Goal: Information Seeking & Learning: Understand process/instructions

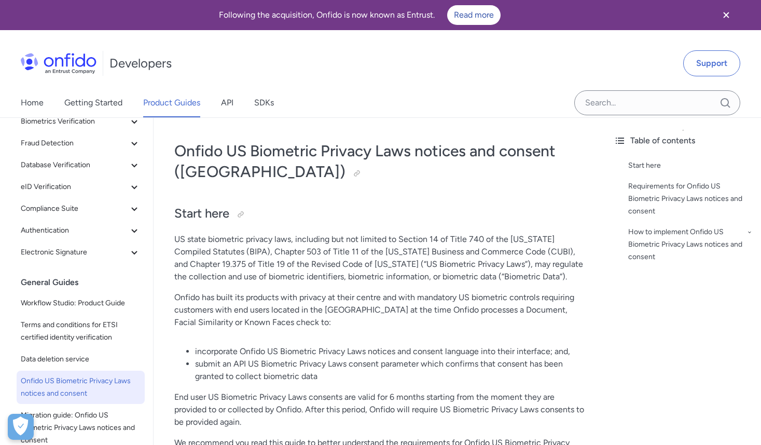
click at [218, 254] on p "US state biometric privacy laws, including but not limited to Section 14 of Tit…" at bounding box center [379, 258] width 410 height 50
copy p "BIPA"
click at [179, 239] on p "US state biometric privacy laws, including but not limited to Section 14 of Tit…" at bounding box center [379, 258] width 410 height 50
drag, startPoint x: 179, startPoint y: 239, endPoint x: 278, endPoint y: 238, distance: 99.1
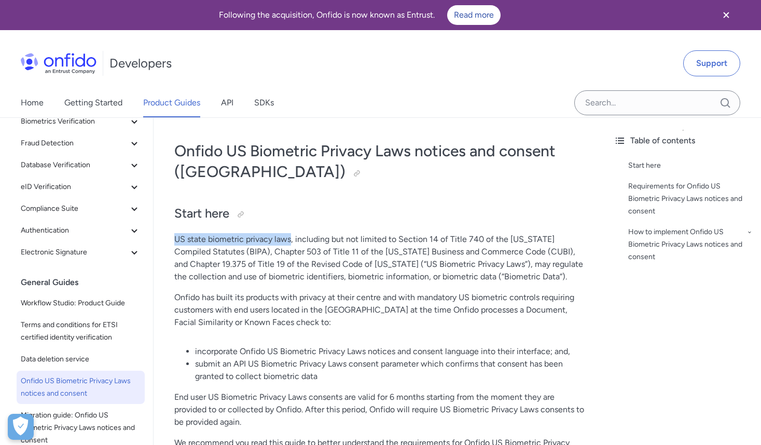
click at [278, 238] on p "US state biometric privacy laws, including but not limited to Section 14 of Tit…" at bounding box center [379, 258] width 410 height 50
copy p "US state biometric privacy laws"
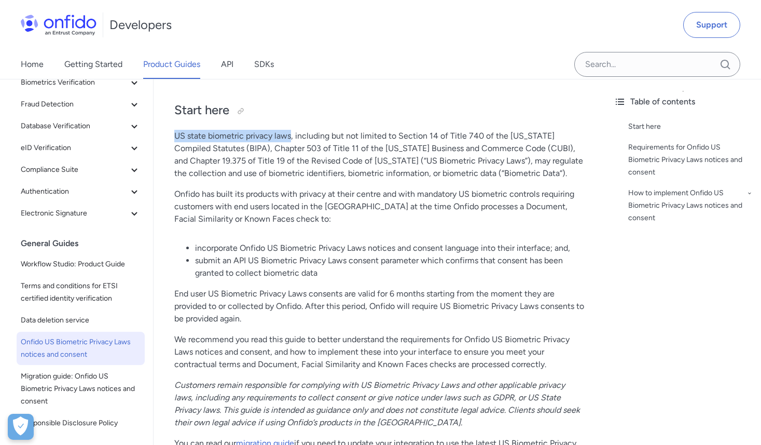
scroll to position [106, 0]
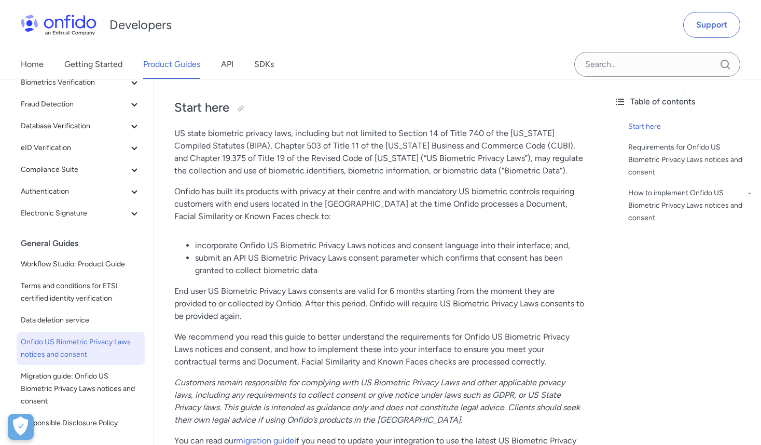
click at [445, 303] on p "End user US Biometric Privacy Laws consents are valid for 6 months starting fro…" at bounding box center [379, 303] width 410 height 37
drag, startPoint x: 445, startPoint y: 303, endPoint x: 548, endPoint y: 301, distance: 102.8
click at [548, 301] on p "End user US Biometric Privacy Laws consents are valid for 6 months starting fro…" at bounding box center [379, 303] width 410 height 37
copy p "US Biometric Privacy Laws consents"
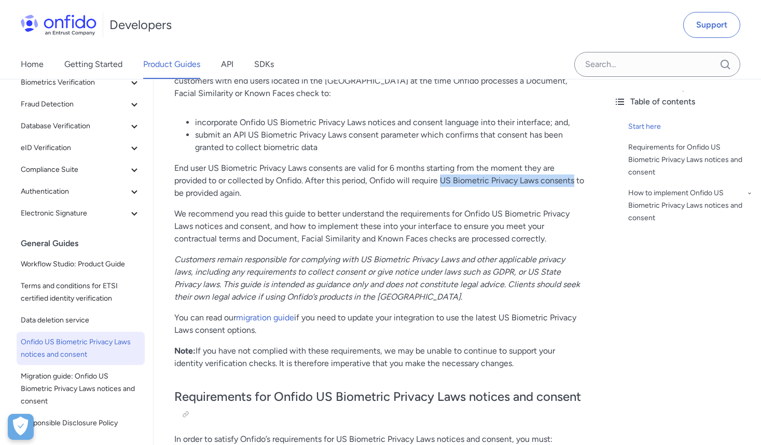
scroll to position [231, 0]
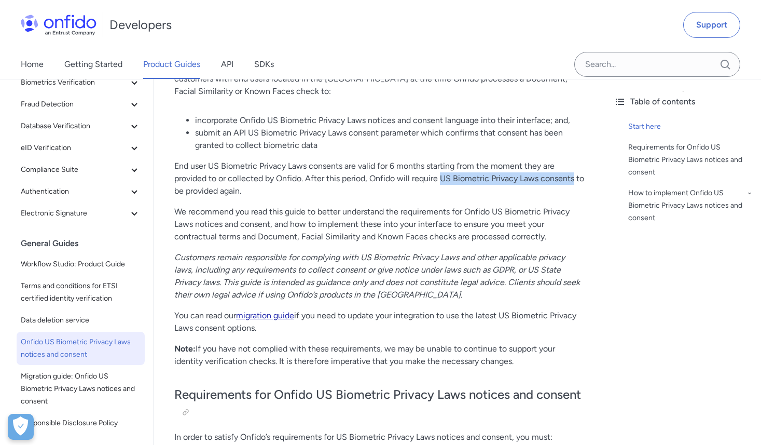
click at [282, 314] on link "migration guide" at bounding box center [265, 315] width 58 height 10
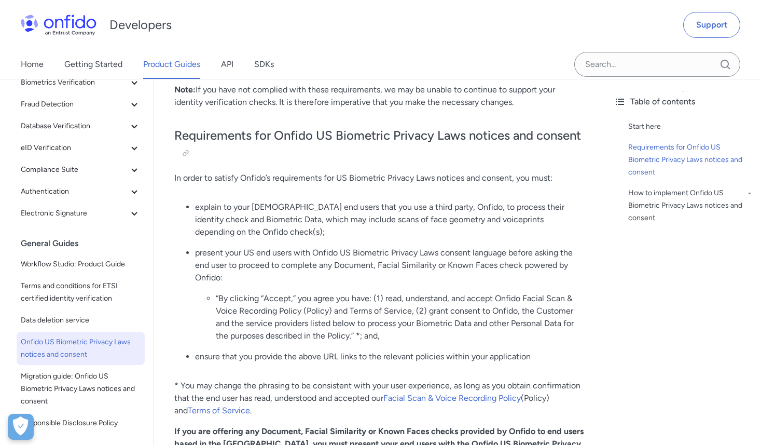
scroll to position [492, 0]
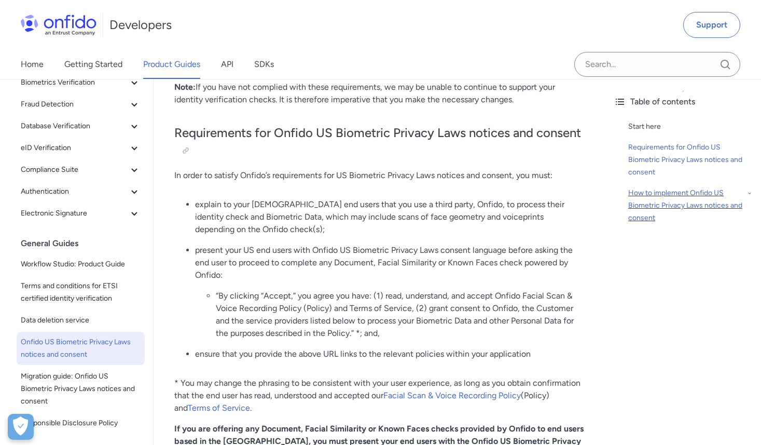
click at [667, 195] on div "How to implement Onfido US Biometric Privacy Laws notices and consent" at bounding box center [690, 205] width 125 height 37
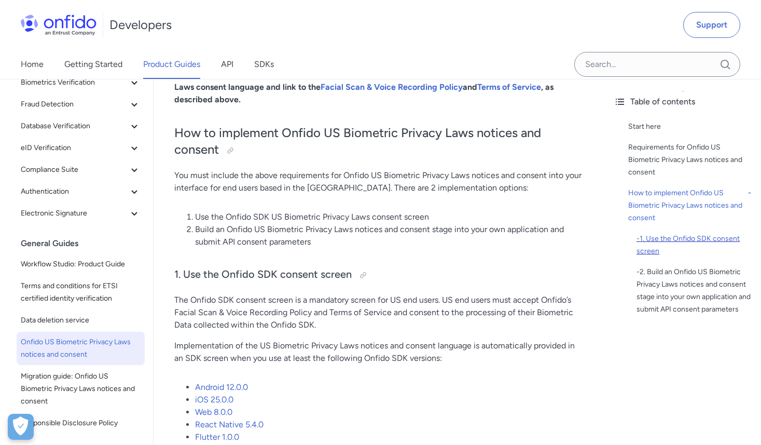
click at [667, 239] on div "- 1. Use the Onfido SDK consent screen" at bounding box center [695, 244] width 116 height 25
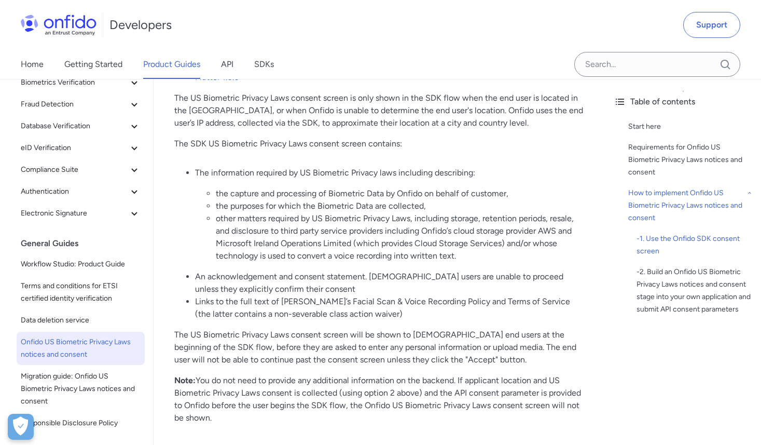
scroll to position [1228, 0]
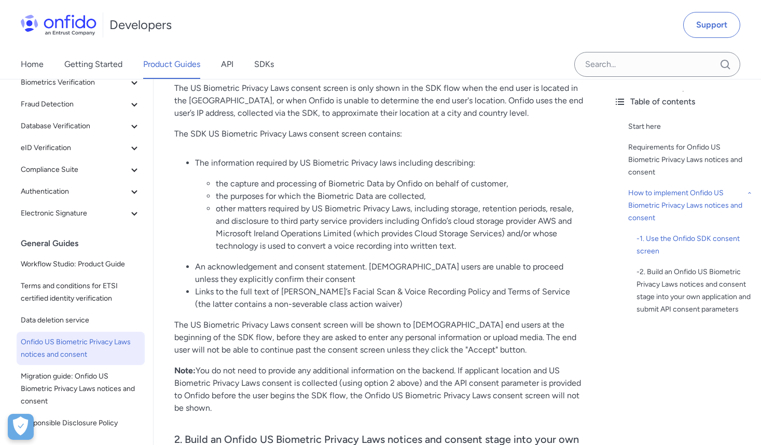
click at [457, 285] on li "Links to the full text of [PERSON_NAME]’s Facial Scan & Voice Recording Policy …" at bounding box center [390, 297] width 390 height 25
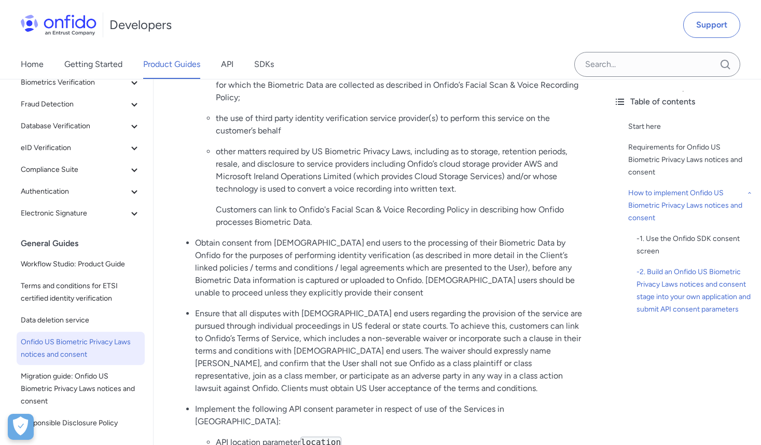
scroll to position [1438, 0]
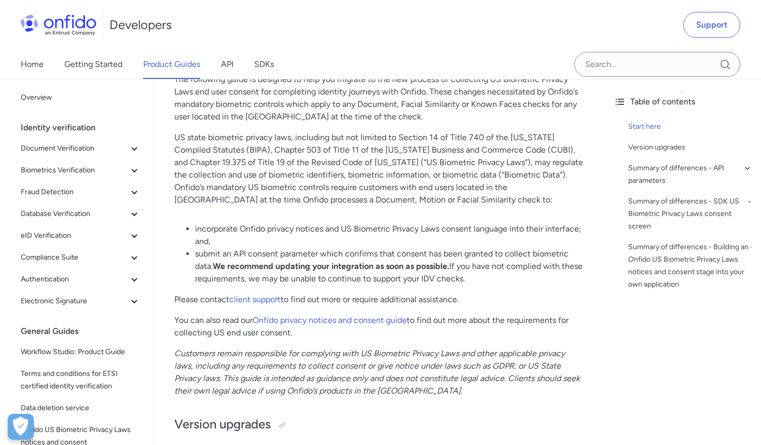
scroll to position [160, 0]
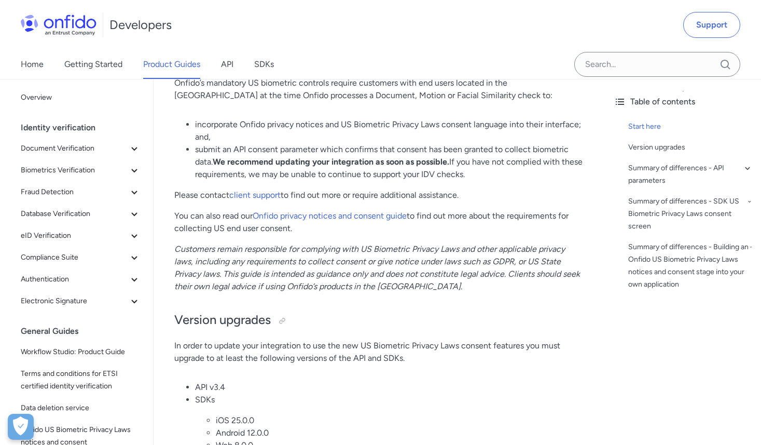
scroll to position [303, 0]
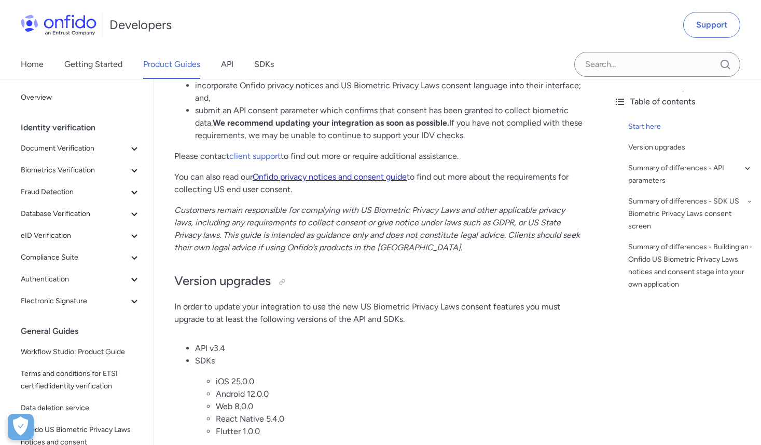
click at [383, 176] on link "Onfido privacy notices and consent guide" at bounding box center [330, 177] width 154 height 10
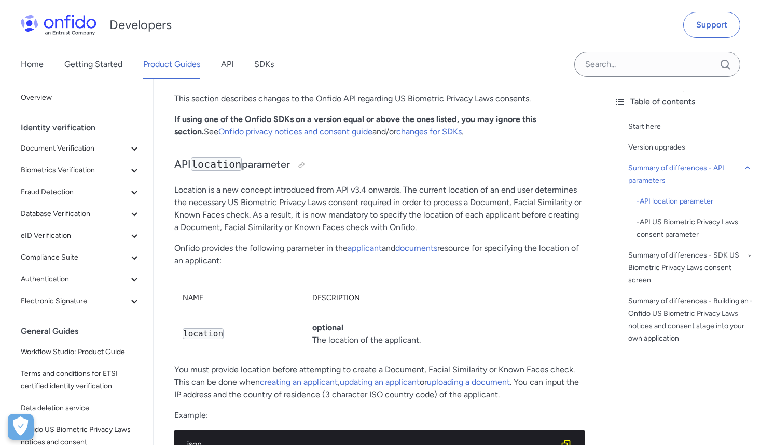
scroll to position [704, 0]
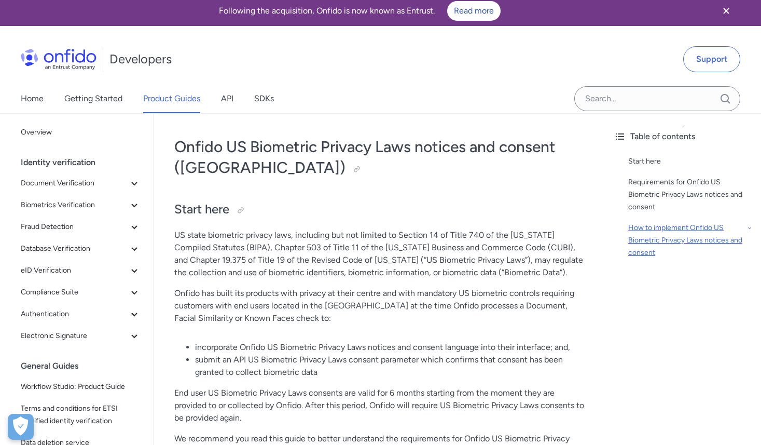
click at [675, 230] on div "How to implement Onfido US Biometric Privacy Laws notices and consent" at bounding box center [690, 240] width 125 height 37
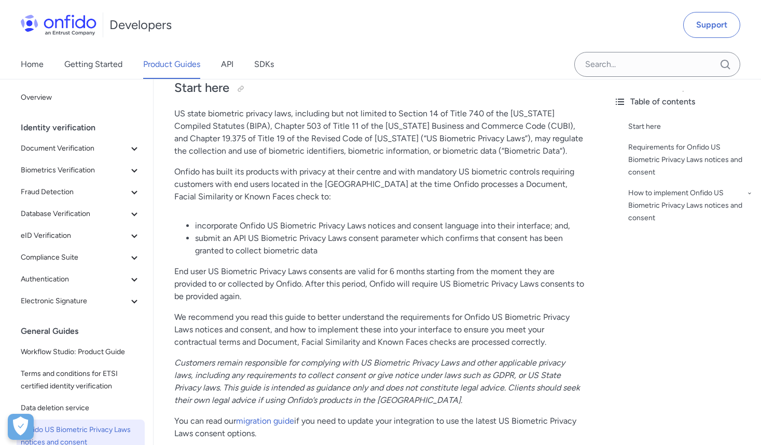
scroll to position [127, 0]
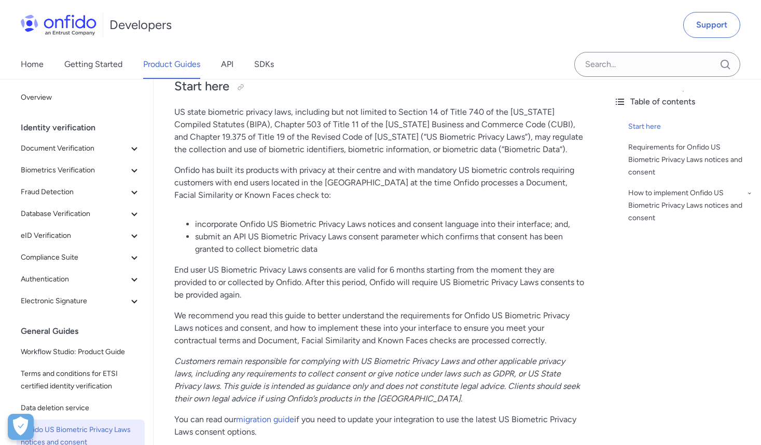
click at [182, 171] on p "Onfido has built its products with privacy at their centre and with mandatory U…" at bounding box center [379, 182] width 410 height 37
drag, startPoint x: 182, startPoint y: 171, endPoint x: 224, endPoint y: 171, distance: 42.0
click at [224, 171] on p "Onfido has built its products with privacy at their centre and with mandatory U…" at bounding box center [379, 182] width 410 height 37
click at [276, 194] on p "Onfido has built its products with privacy at their centre and with mandatory U…" at bounding box center [379, 182] width 410 height 37
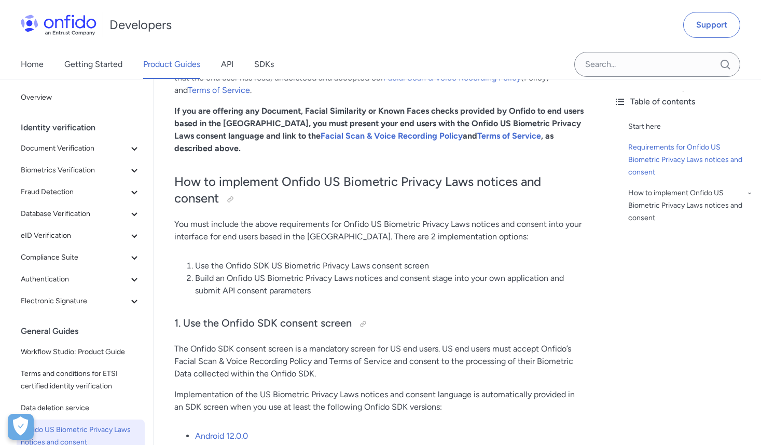
scroll to position [815, 0]
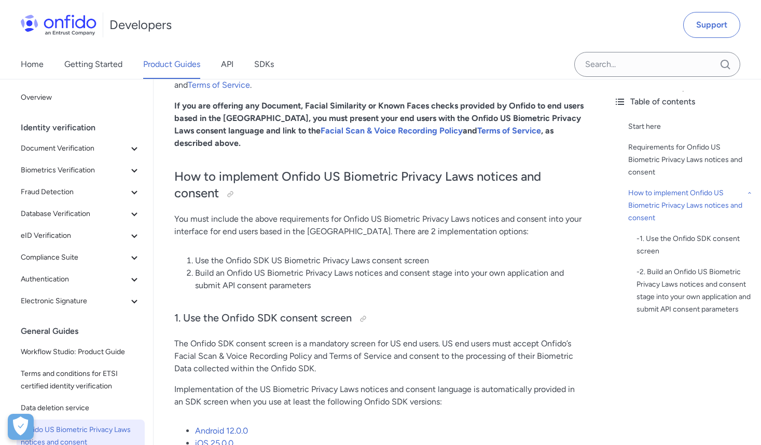
click at [198, 254] on li "Use the Onfido SDK US Biometric Privacy Laws consent screen" at bounding box center [390, 260] width 390 height 12
drag, startPoint x: 198, startPoint y: 249, endPoint x: 423, endPoint y: 243, distance: 225.8
click at [423, 254] on li "Use the Onfido SDK US Biometric Privacy Laws consent screen" at bounding box center [390, 260] width 390 height 12
copy li "Use the Onfido SDK US Biometric Privacy Laws consent screen"
click at [362, 314] on div at bounding box center [363, 318] width 8 height 8
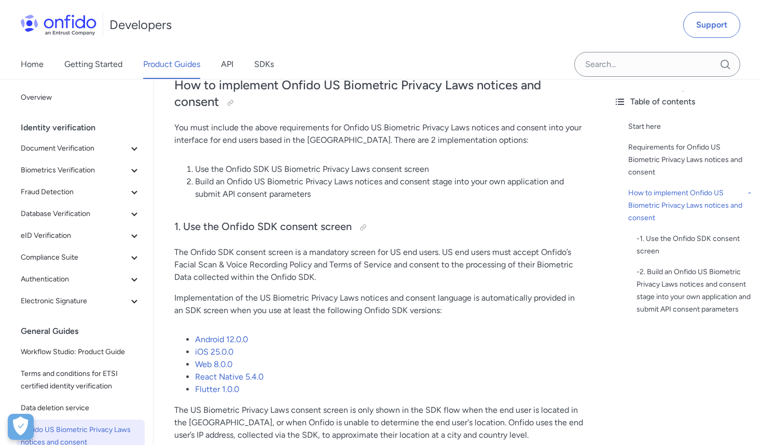
scroll to position [907, 0]
click at [180, 291] on p "Implementation of the US Biometric Privacy Laws notices and consent language is…" at bounding box center [379, 303] width 410 height 25
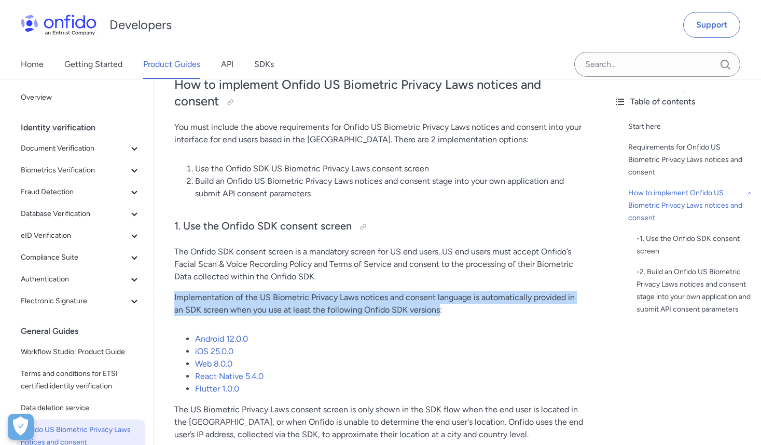
drag, startPoint x: 180, startPoint y: 284, endPoint x: 430, endPoint y: 295, distance: 250.3
click at [430, 295] on p "Implementation of the US Biometric Privacy Laws notices and consent language is…" at bounding box center [379, 303] width 410 height 25
copy p "Implementation of the US Biometric Privacy Laws notices and consent language is…"
click at [218, 359] on link "Web 8.0.0" at bounding box center [213, 364] width 37 height 10
